Goal: Browse casually: Explore the website without a specific task or goal

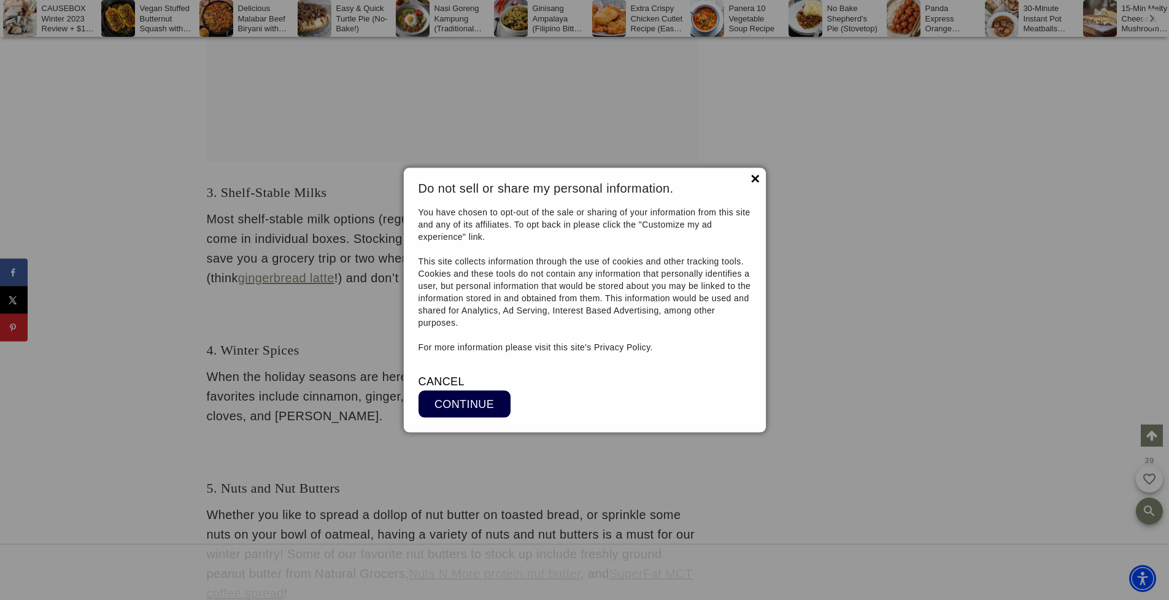
scroll to position [7400, 0]
